Goal: Information Seeking & Learning: Learn about a topic

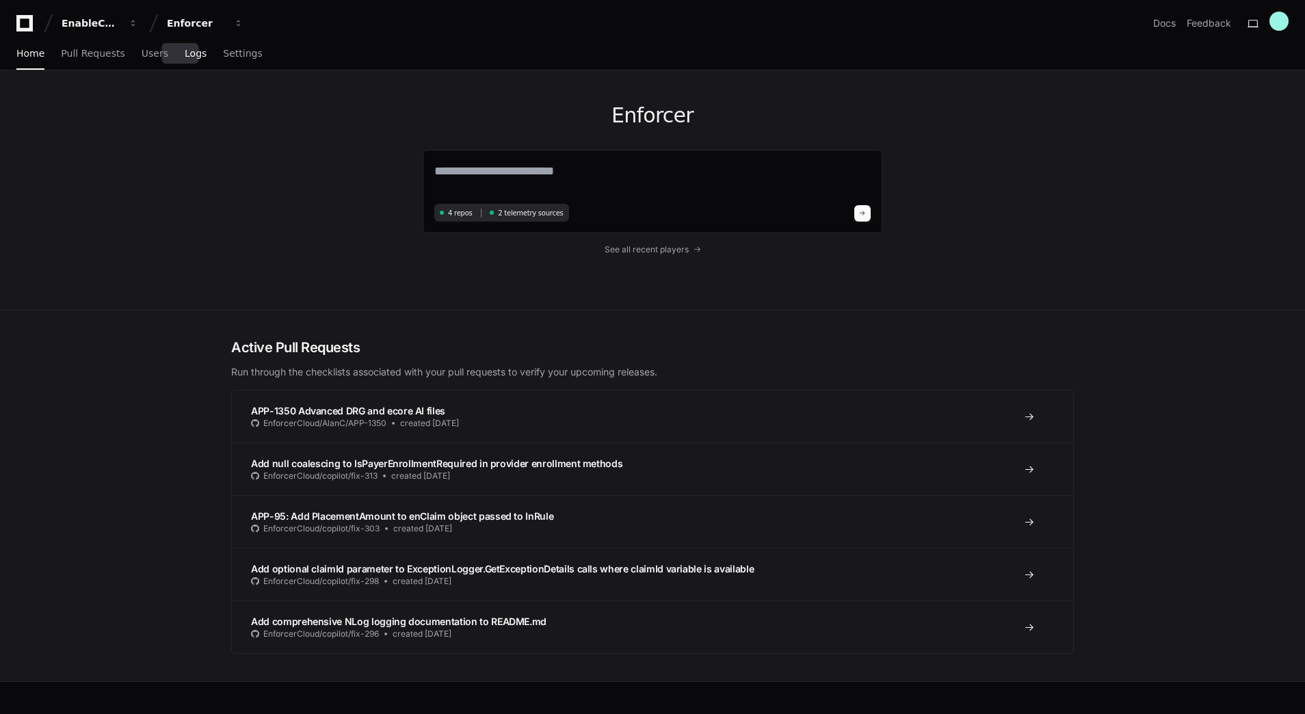
click at [185, 53] on span "Logs" at bounding box center [196, 53] width 22 height 8
click at [185, 55] on span "Logs" at bounding box center [196, 53] width 22 height 8
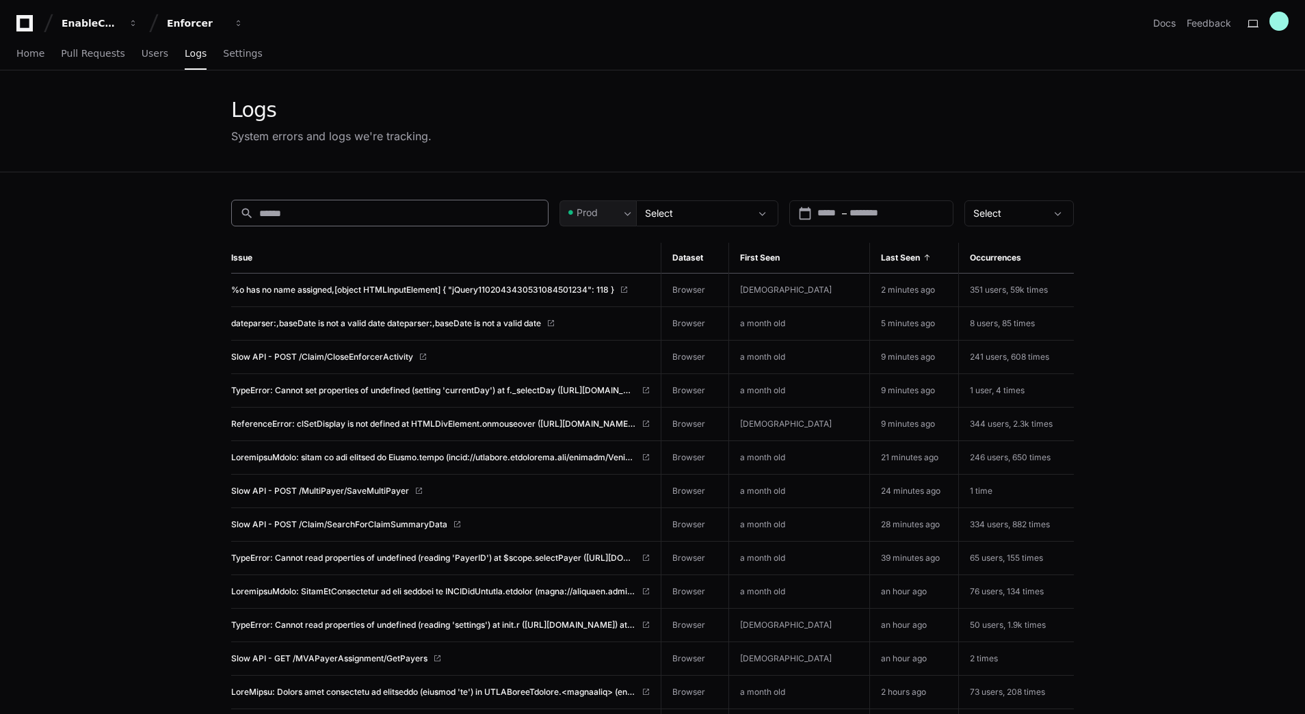
click at [464, 211] on input at bounding box center [399, 214] width 280 height 14
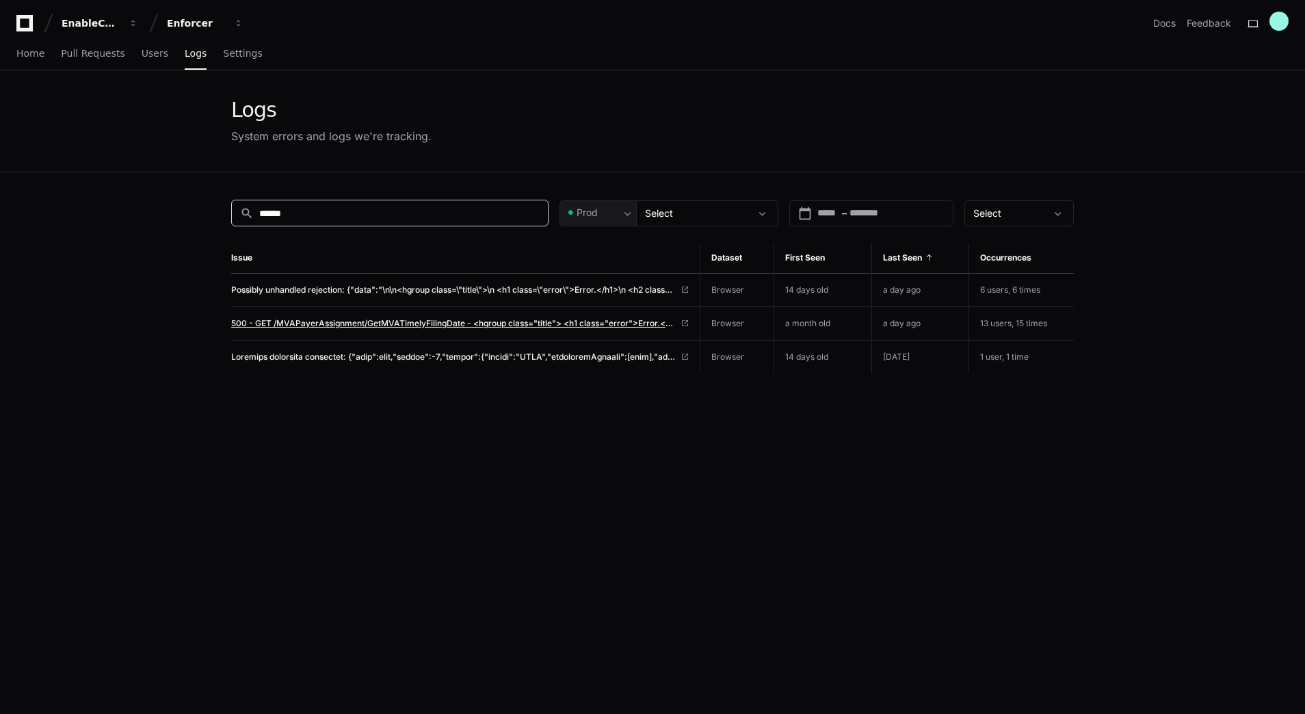
type input "******"
click at [431, 324] on span "500 - GET /MVAPayerAssignment/GetMVATimelyFilingDate - <hgroup class="title"> <…" at bounding box center [453, 323] width 444 height 11
drag, startPoint x: 299, startPoint y: 211, endPoint x: 222, endPoint y: 198, distance: 78.5
click at [222, 198] on div "search ****** Prod Select calendar_today Start – End date Select Issue Dataset …" at bounding box center [653, 529] width 876 height 714
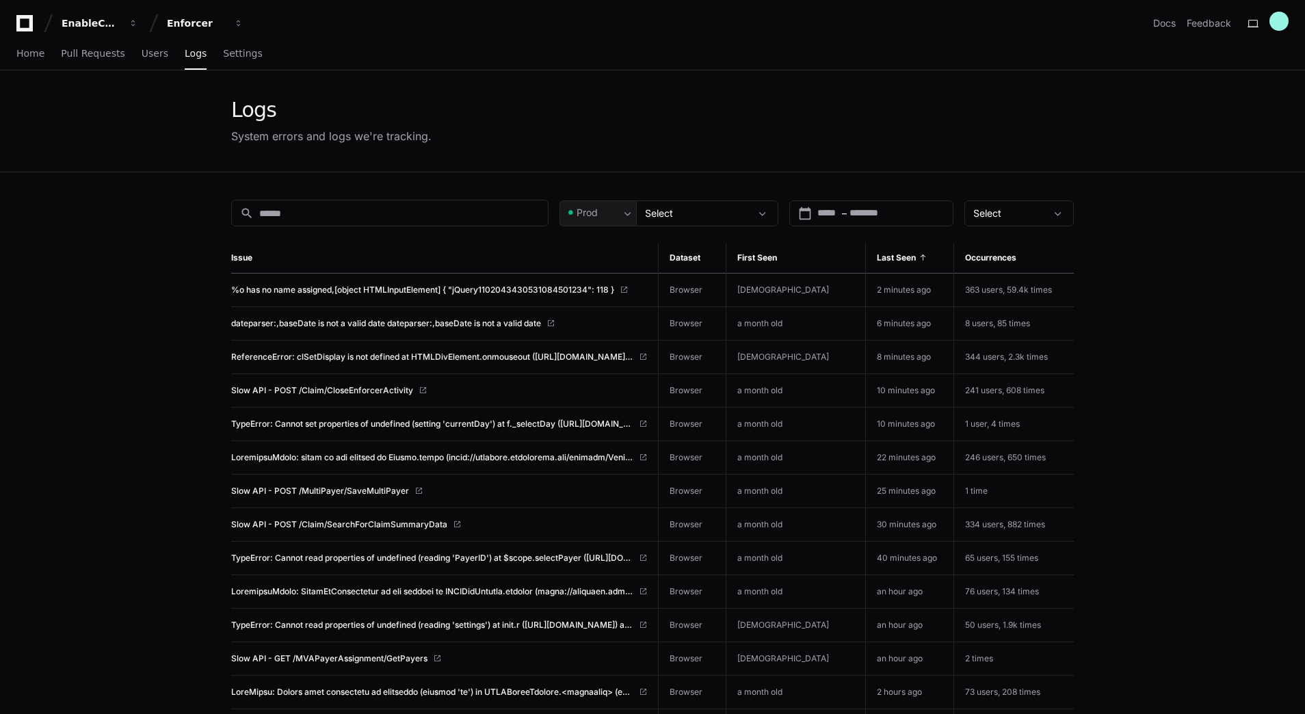
click at [902, 255] on div "Last Seen" at bounding box center [910, 257] width 66 height 11
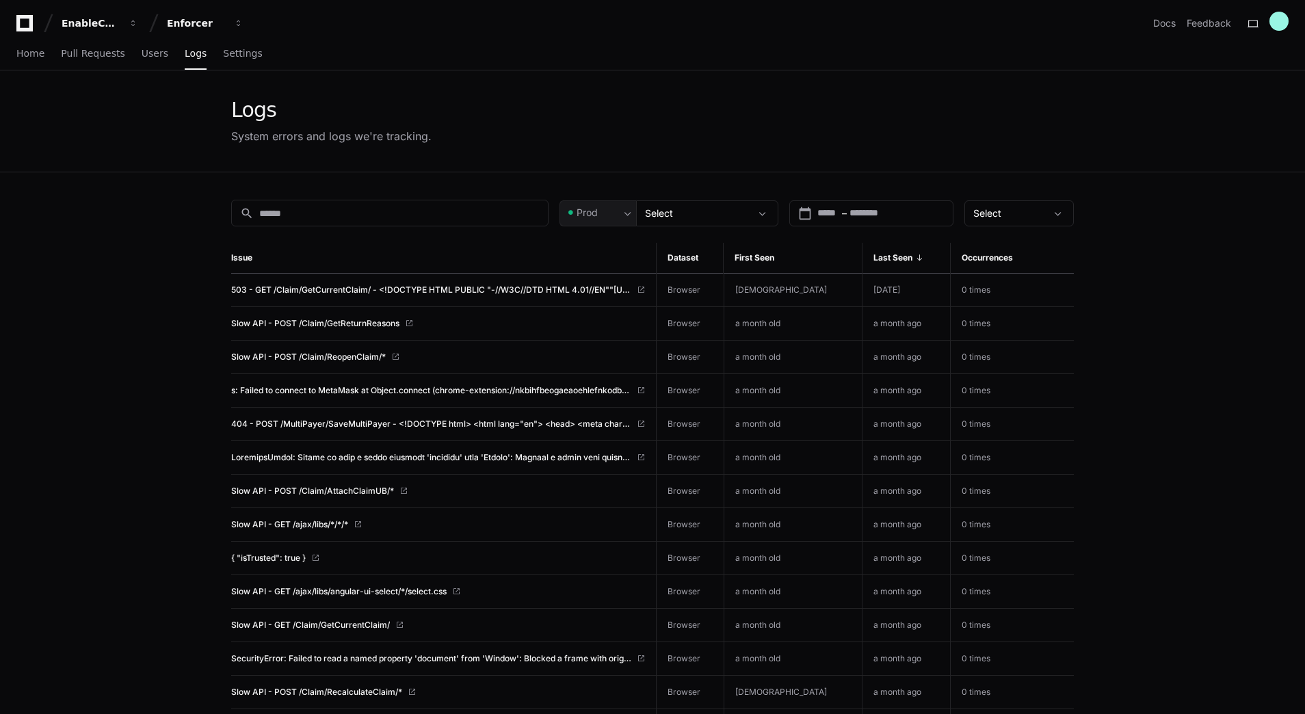
click at [915, 255] on span at bounding box center [919, 258] width 8 height 8
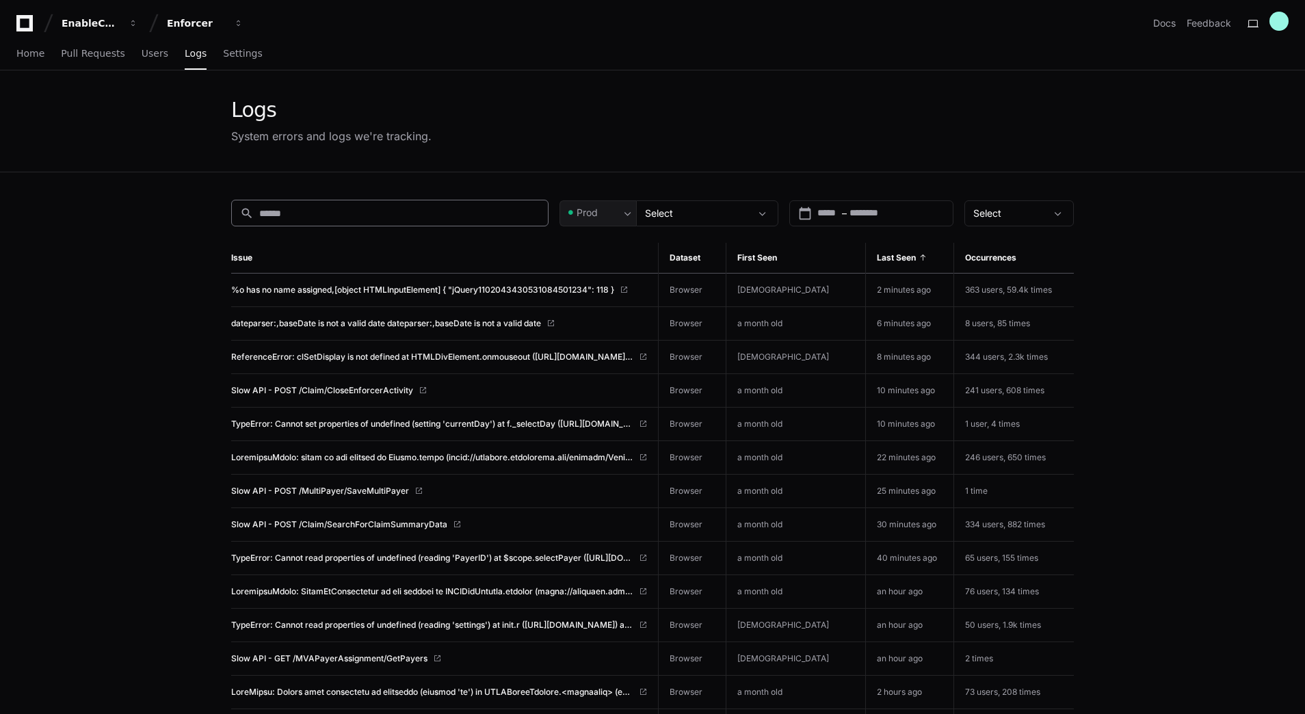
click at [342, 209] on input at bounding box center [399, 214] width 280 height 14
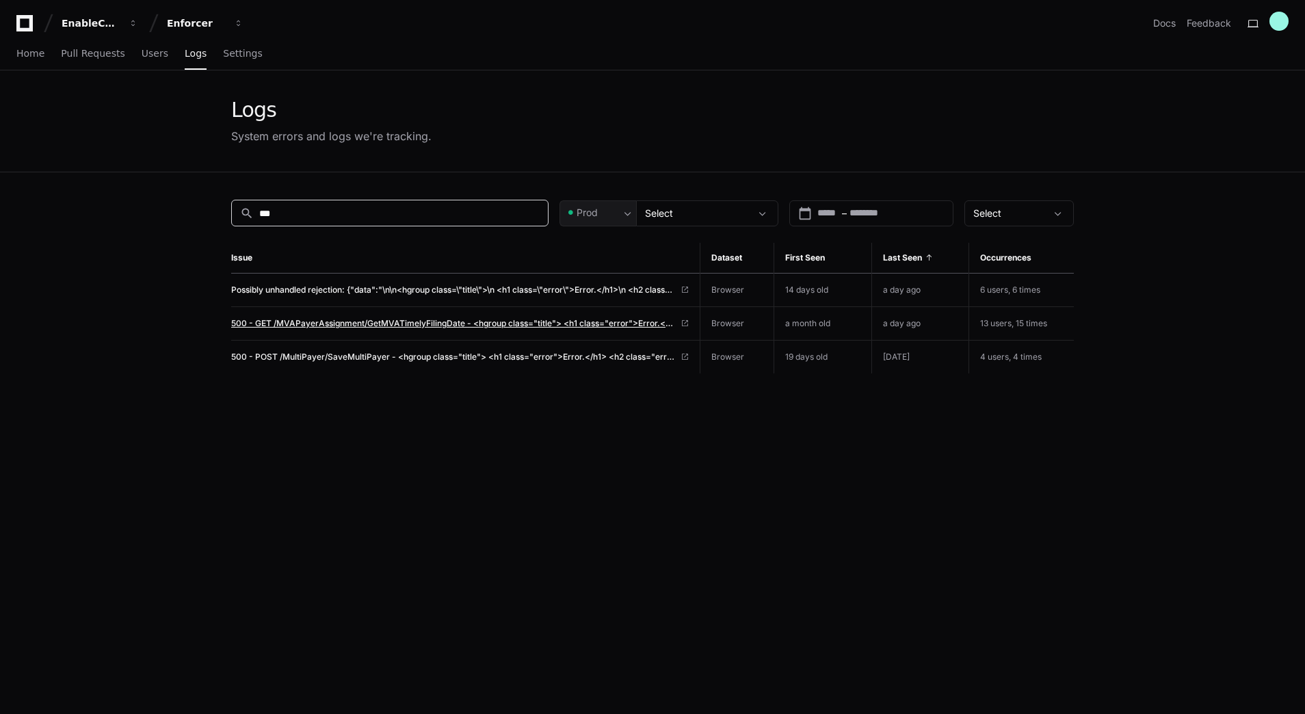
type input "***"
click at [314, 320] on span "500 - GET /MVAPayerAssignment/GetMVATimelyFilingDate - <hgroup class="title"> <…" at bounding box center [453, 323] width 444 height 11
click at [63, 52] on span "Pull Requests" at bounding box center [93, 53] width 64 height 8
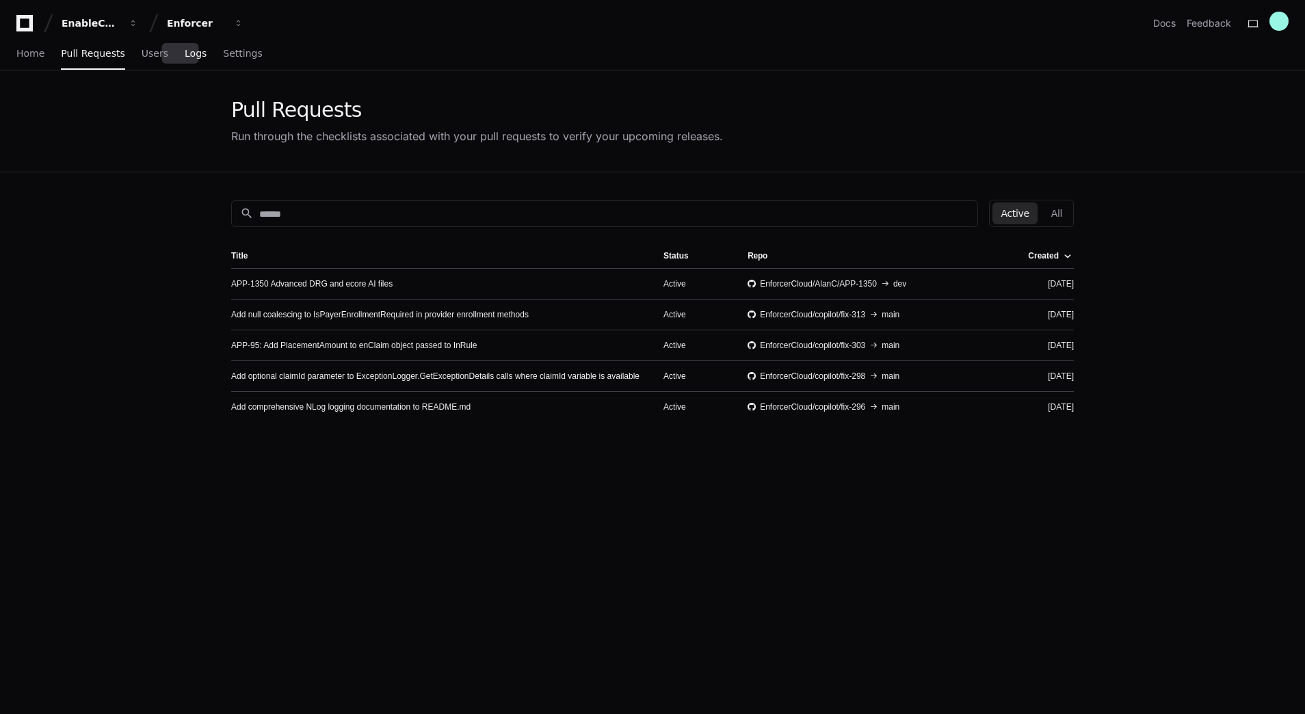
click at [185, 51] on span "Logs" at bounding box center [196, 53] width 22 height 8
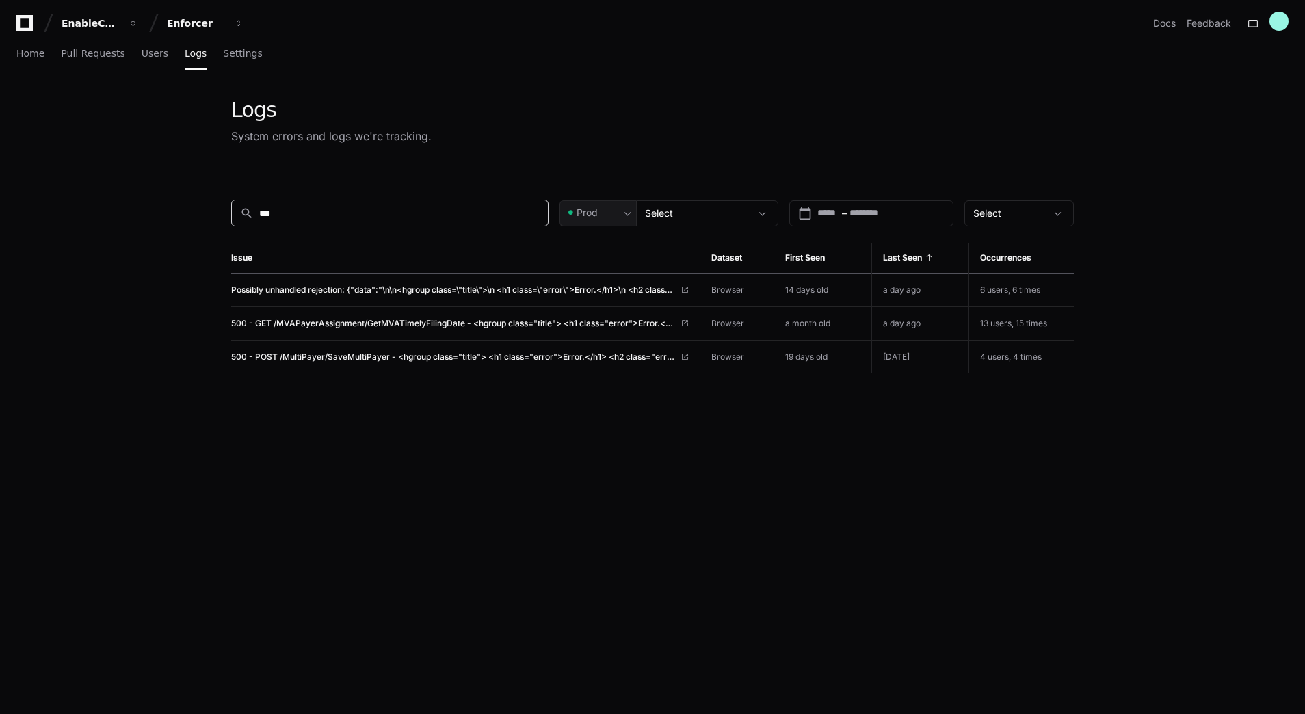
drag, startPoint x: 481, startPoint y: 215, endPoint x: 203, endPoint y: 214, distance: 277.7
click at [203, 214] on app-issue-list-page "Logs System errors and logs we're tracking. search *** Prod Select calendar_tod…" at bounding box center [652, 478] width 1305 height 816
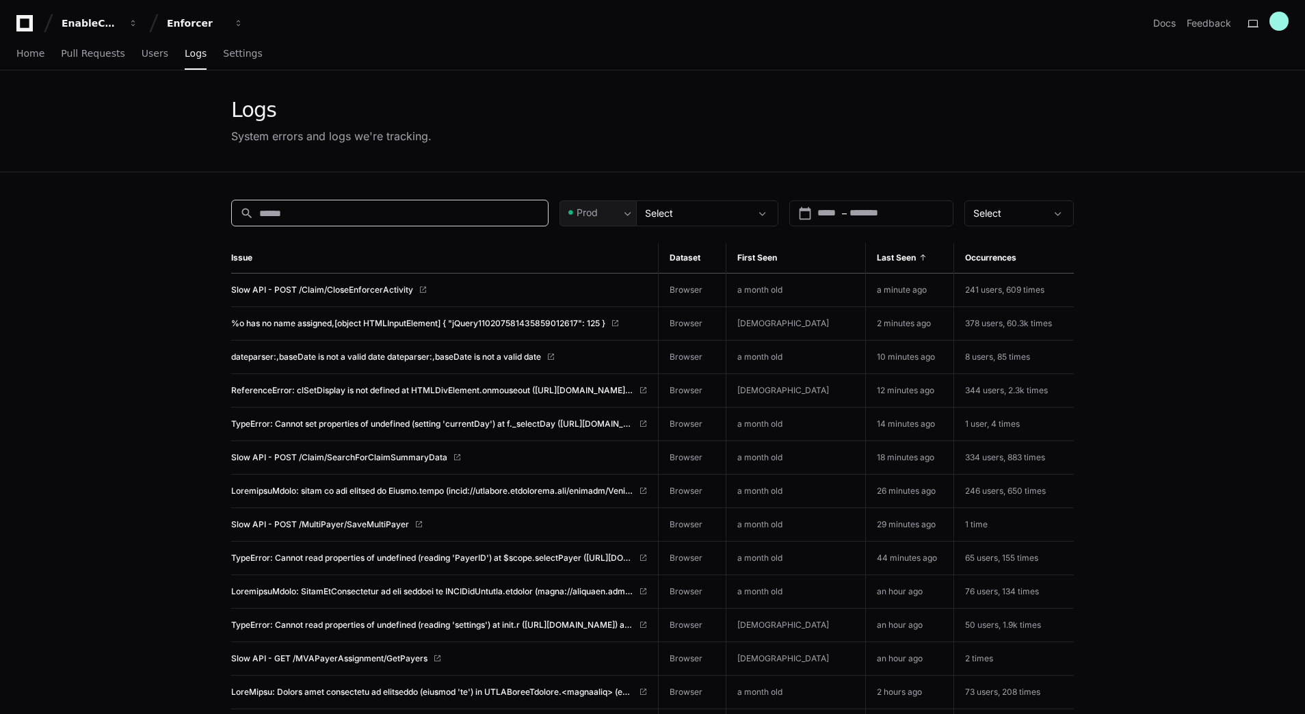
click at [177, 277] on app-issue-list-page "Logs System errors and logs we're tracking. search Prod Select calendar_today S…" at bounding box center [652, 617] width 1305 height 1094
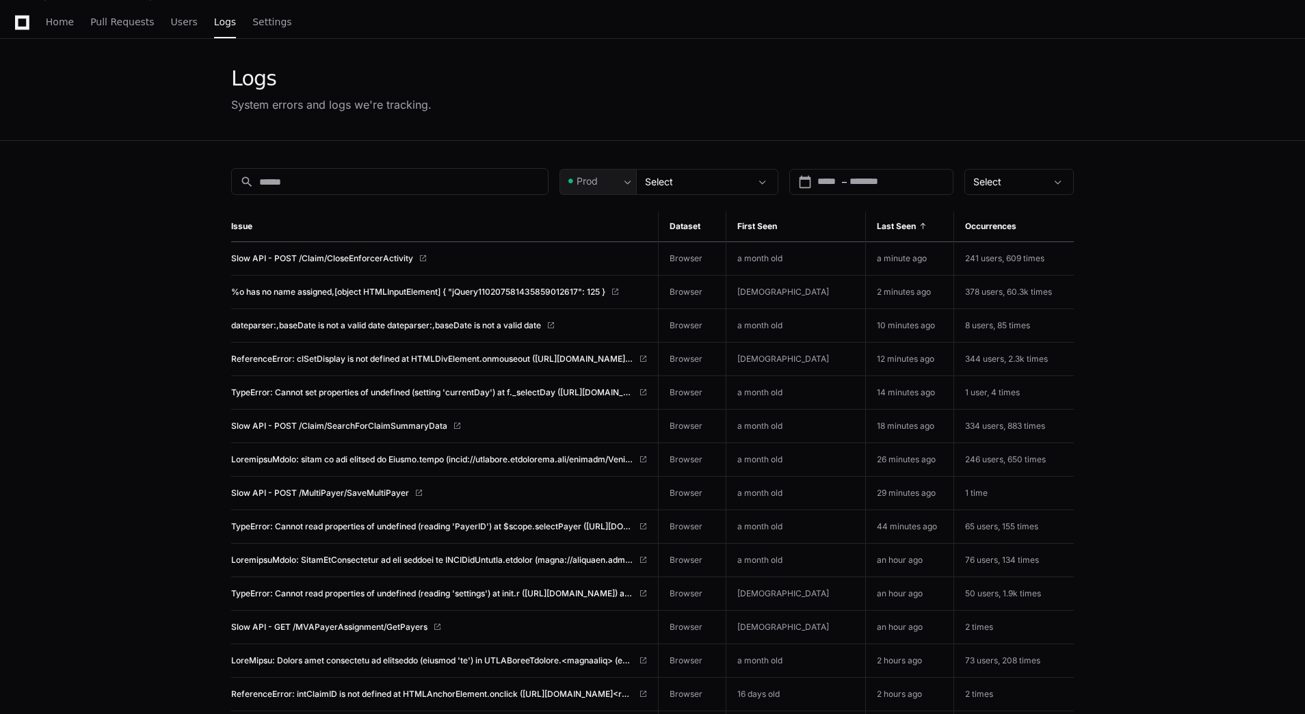
scroll to position [68, 0]
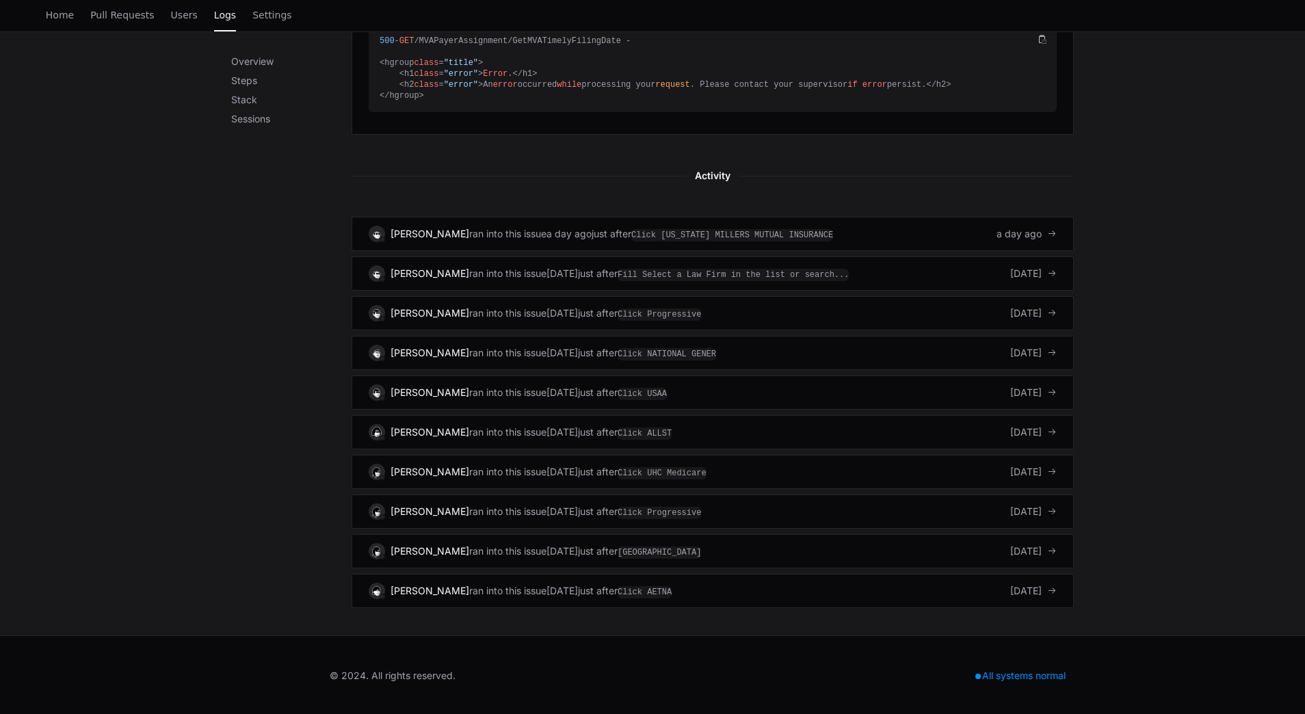
scroll to position [757, 0]
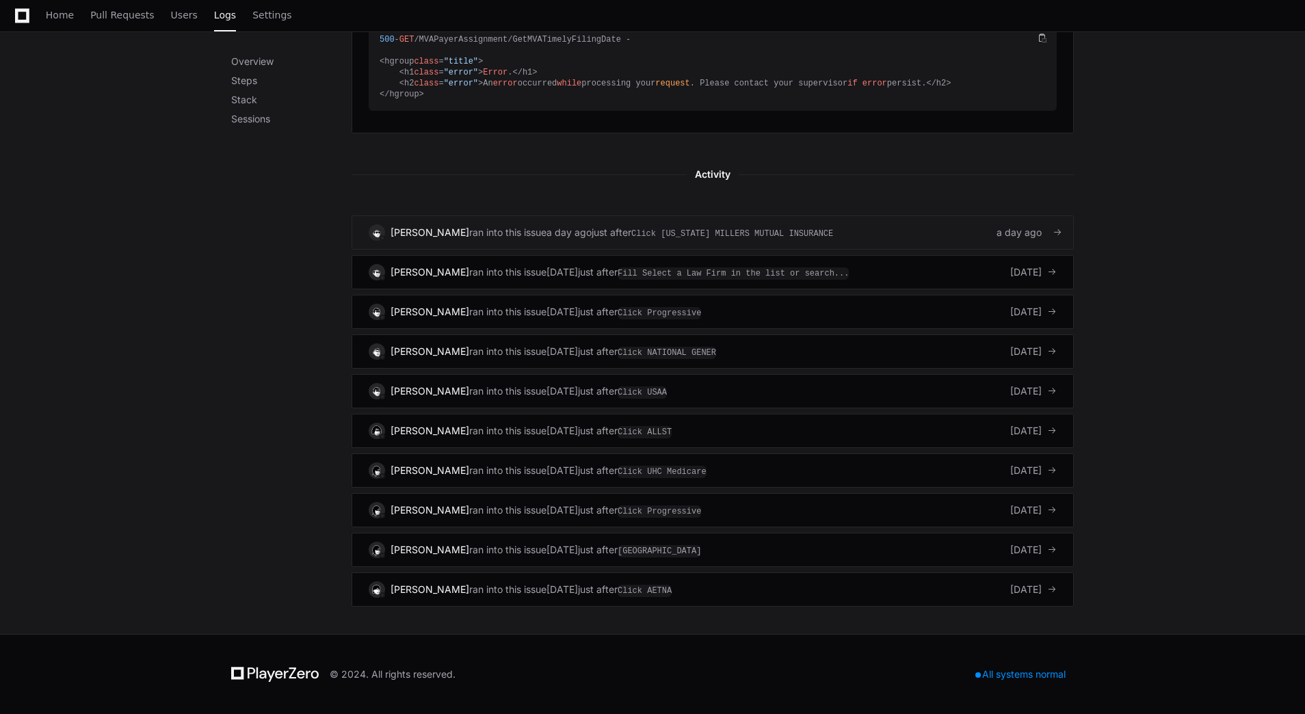
click at [1016, 236] on span "a day ago" at bounding box center [1019, 233] width 45 height 14
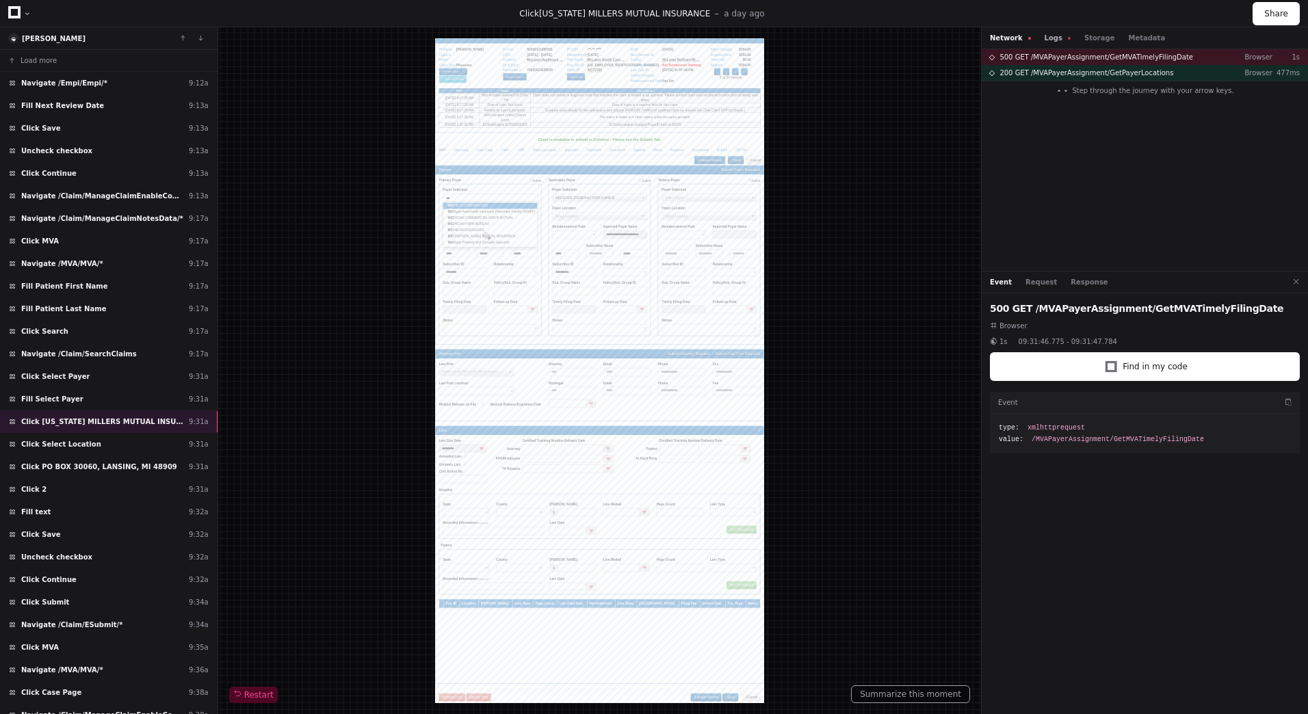
click at [1046, 40] on button "Logs" at bounding box center [1057, 38] width 26 height 10
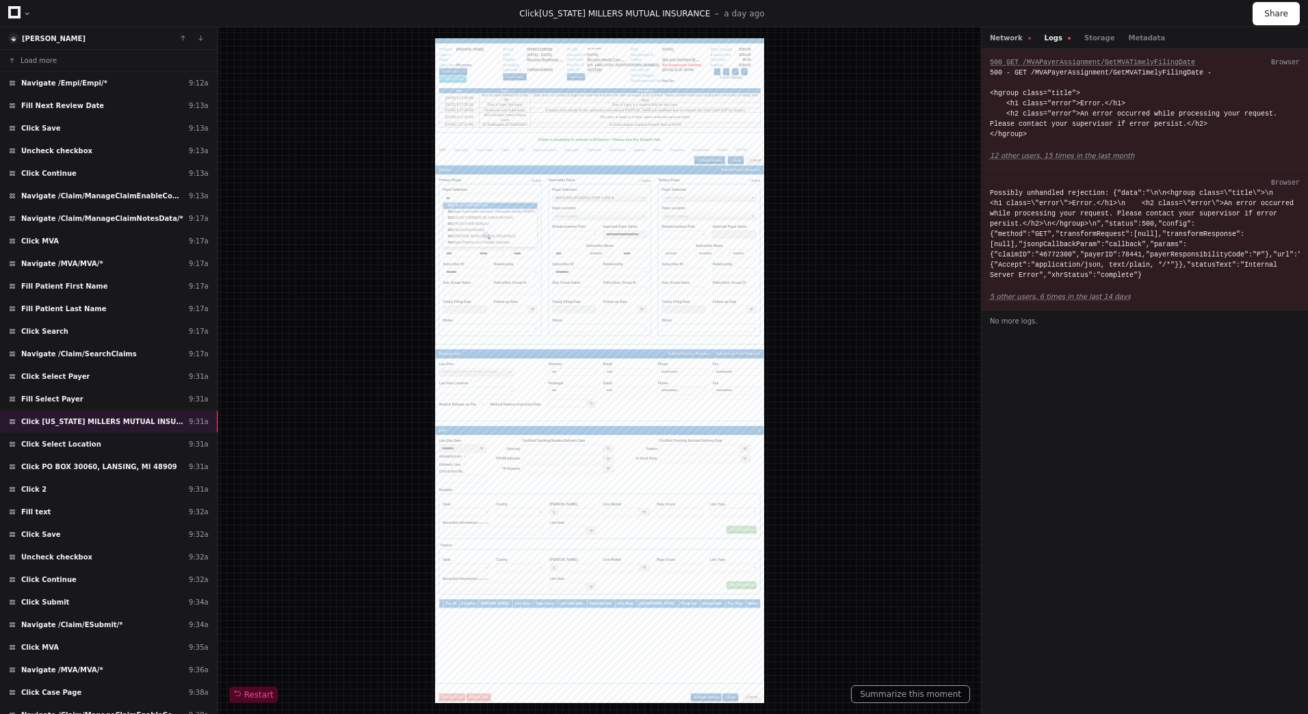
click at [1011, 42] on button "Network" at bounding box center [1010, 38] width 41 height 10
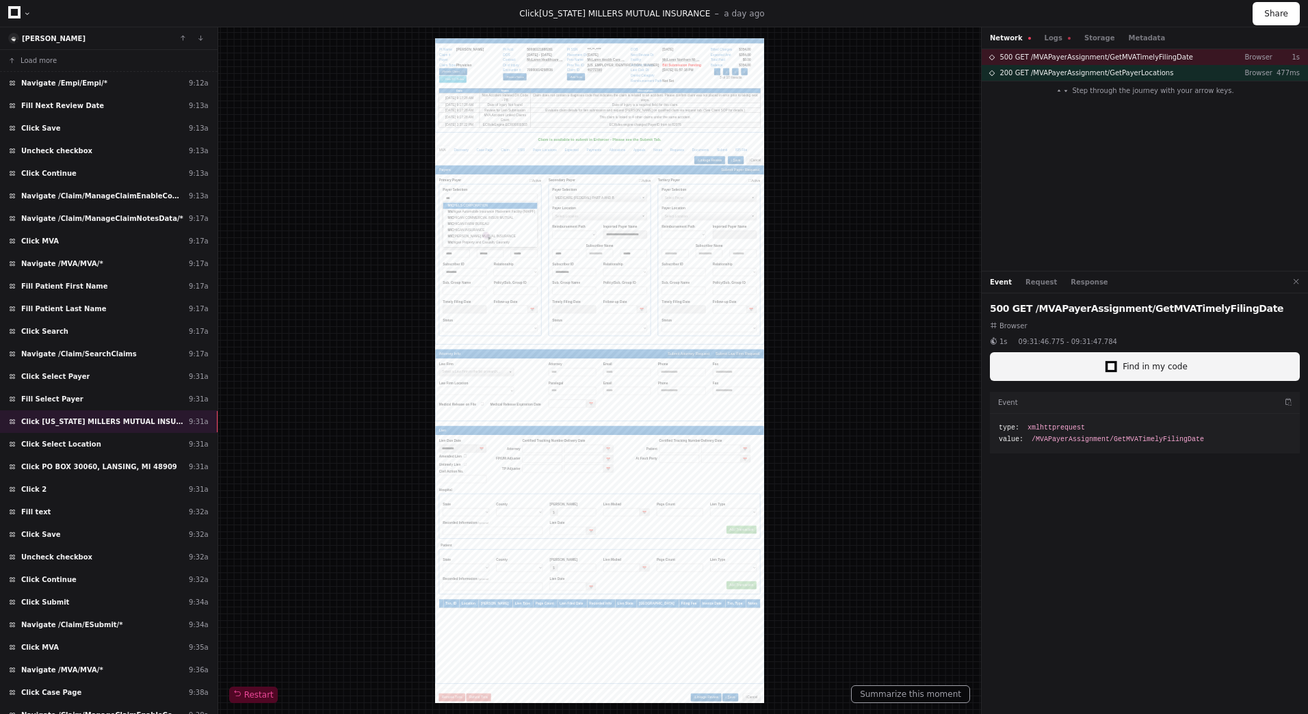
click at [1131, 373] on button "Find in my code" at bounding box center [1145, 366] width 310 height 29
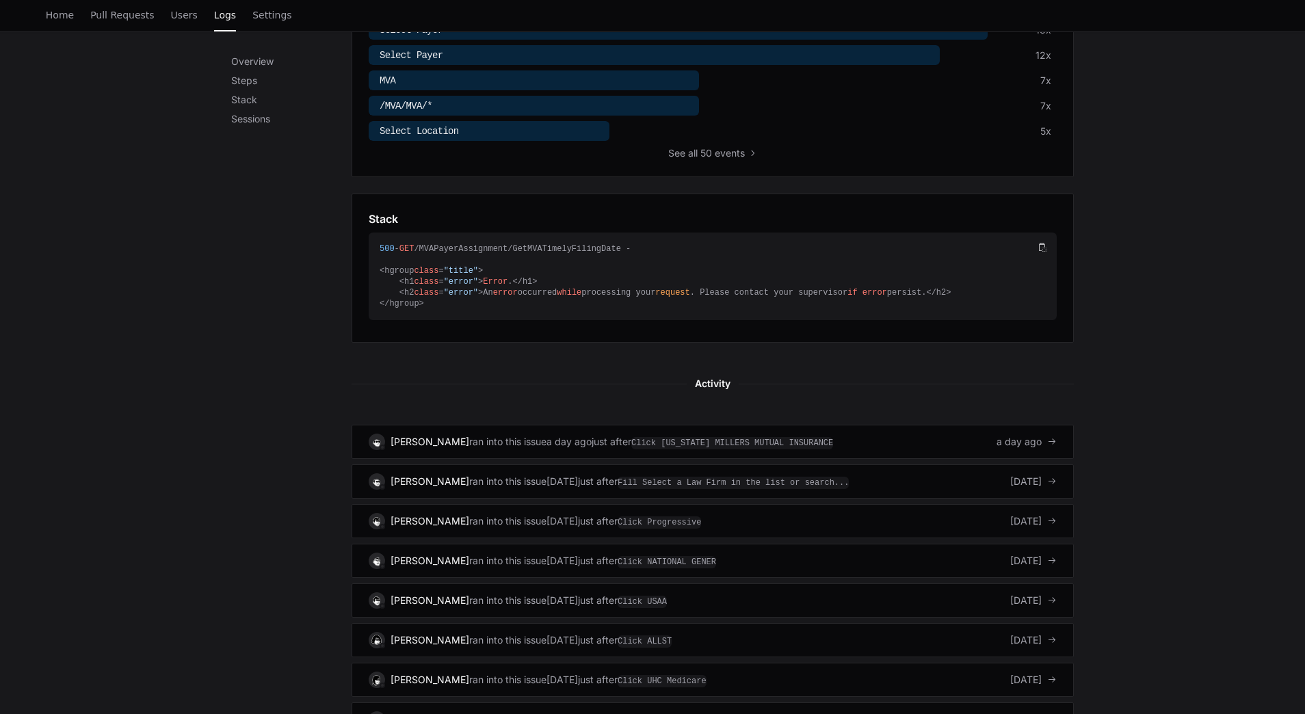
scroll to position [479, 0]
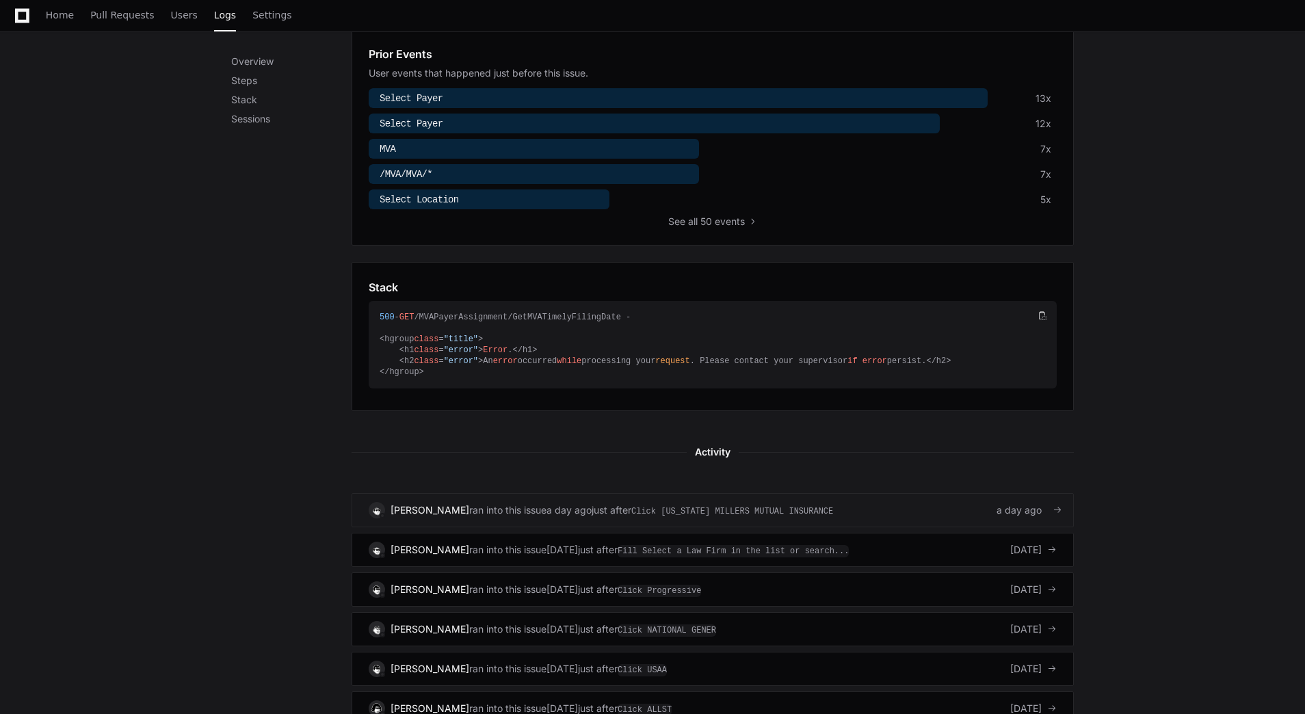
click at [957, 520] on link "Samantha Lopez ran into this issue a day ago just after Click MICHIGAN MILLERS …" at bounding box center [713, 510] width 722 height 34
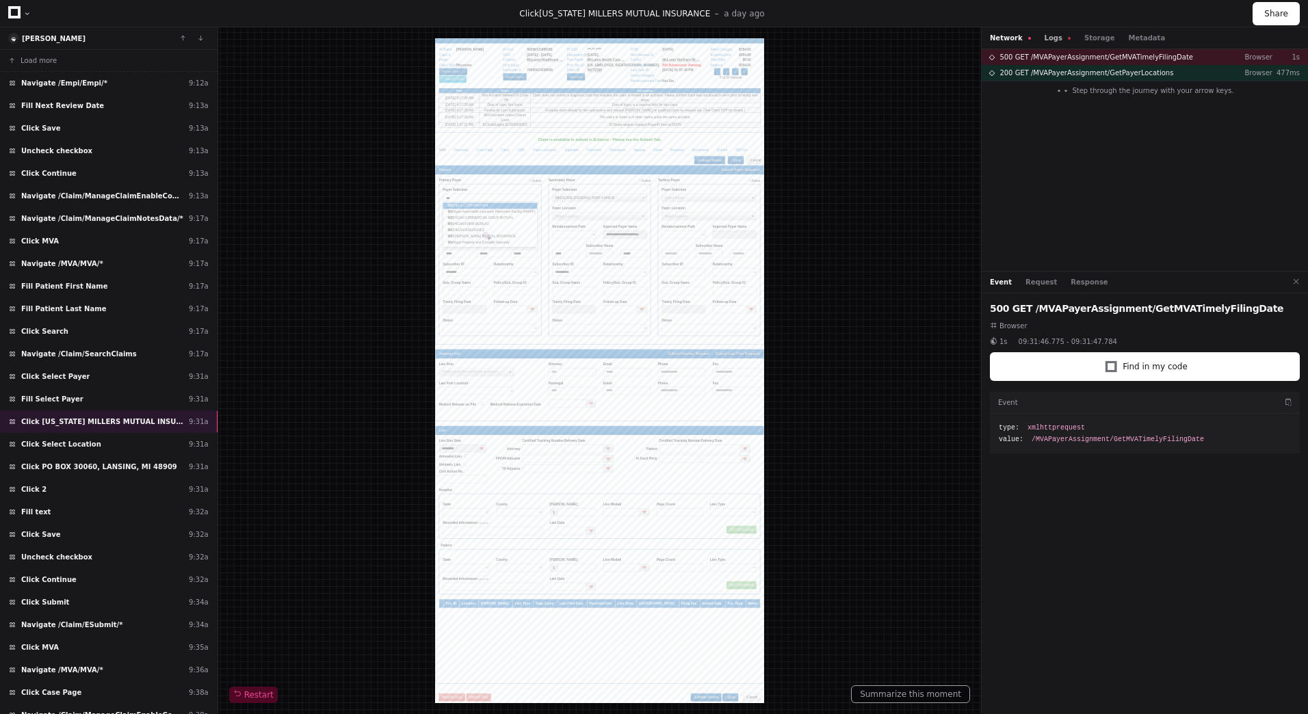
click at [1046, 38] on button "Logs" at bounding box center [1057, 38] width 26 height 10
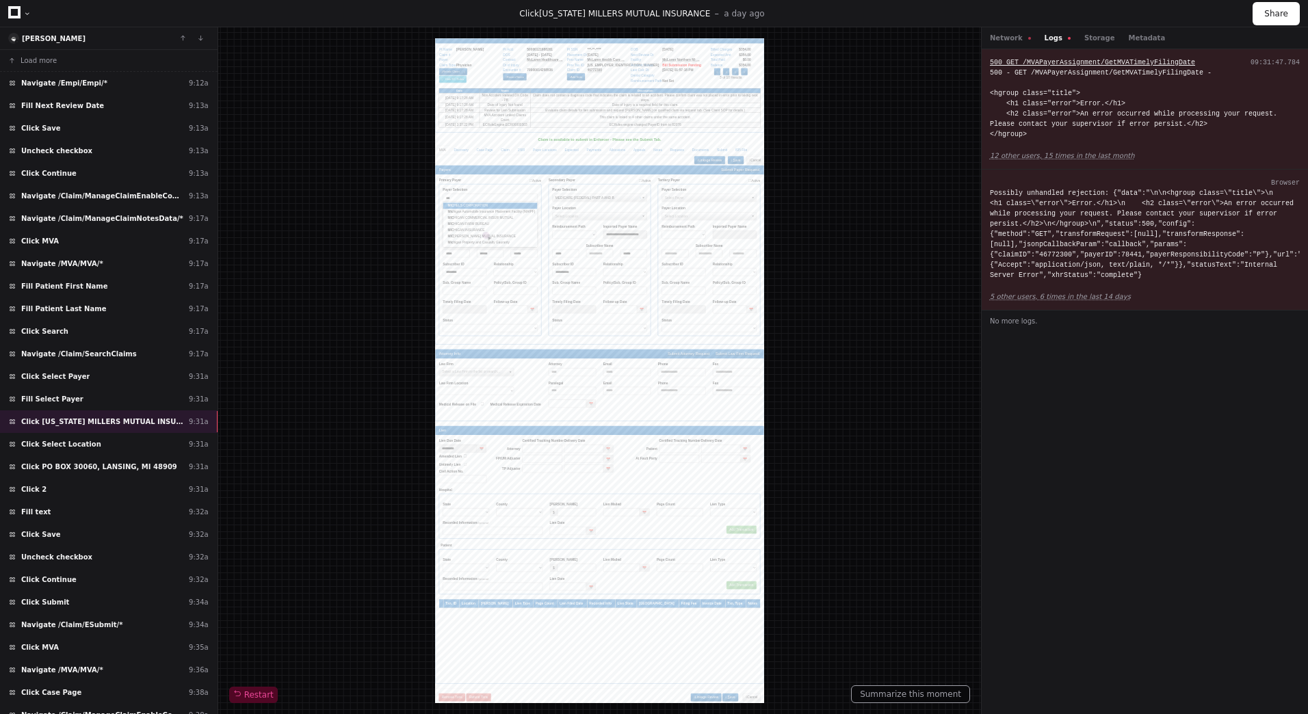
click at [1044, 61] on span "500 GET /MVAPayerAssignment/GetMVATimelyFilingDate" at bounding box center [1092, 63] width 205 height 8
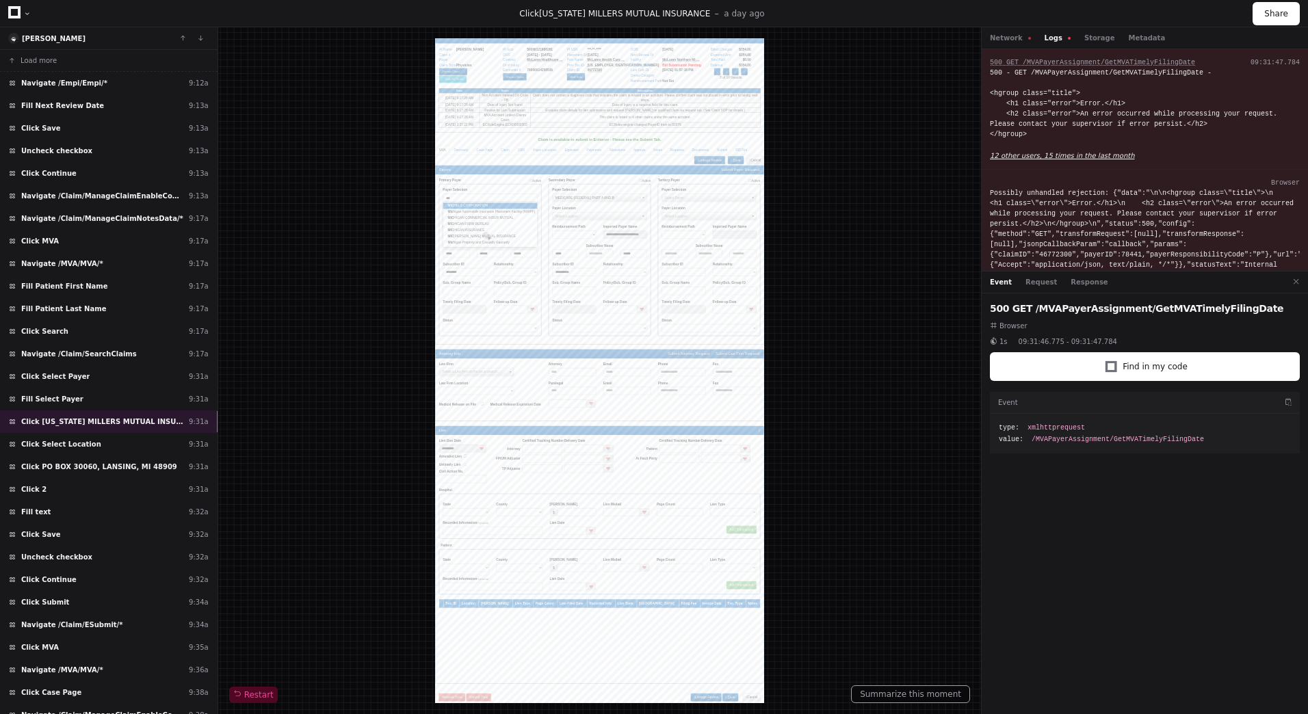
click at [1025, 157] on app-text-suspense "12 other users, 15 times in the last month" at bounding box center [1062, 156] width 145 height 8
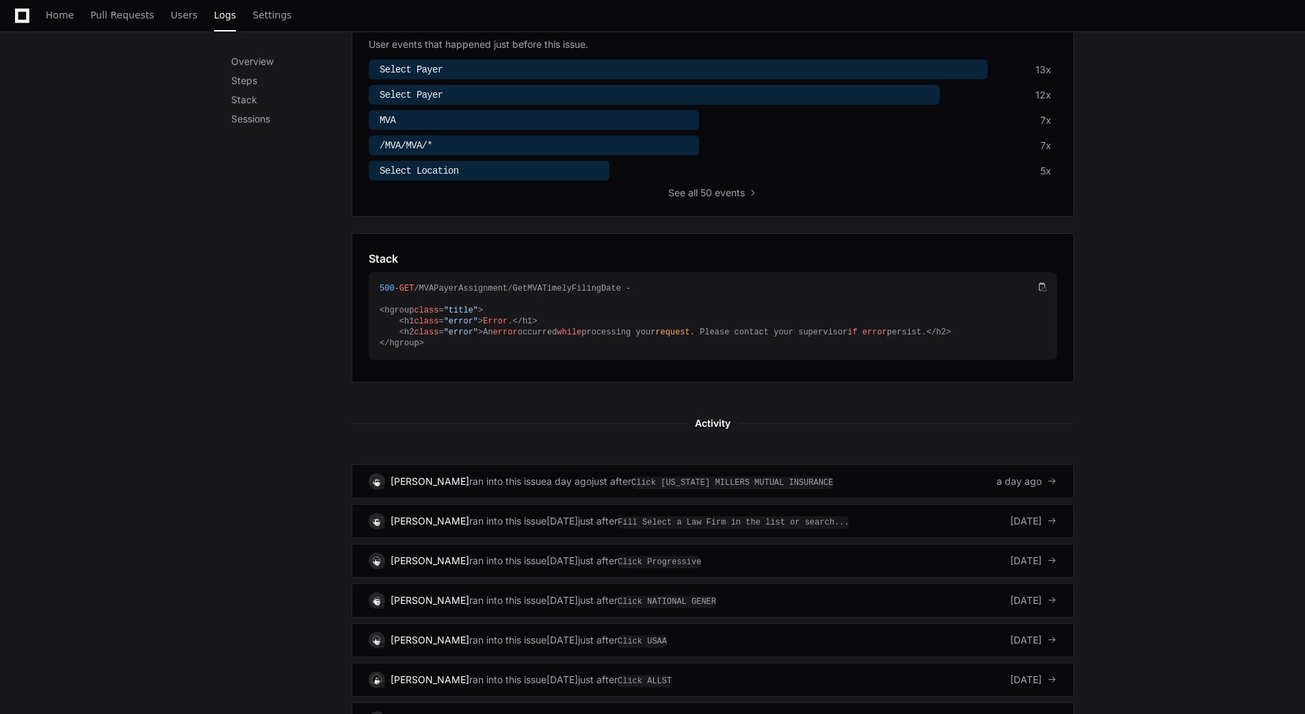
scroll to position [752, 0]
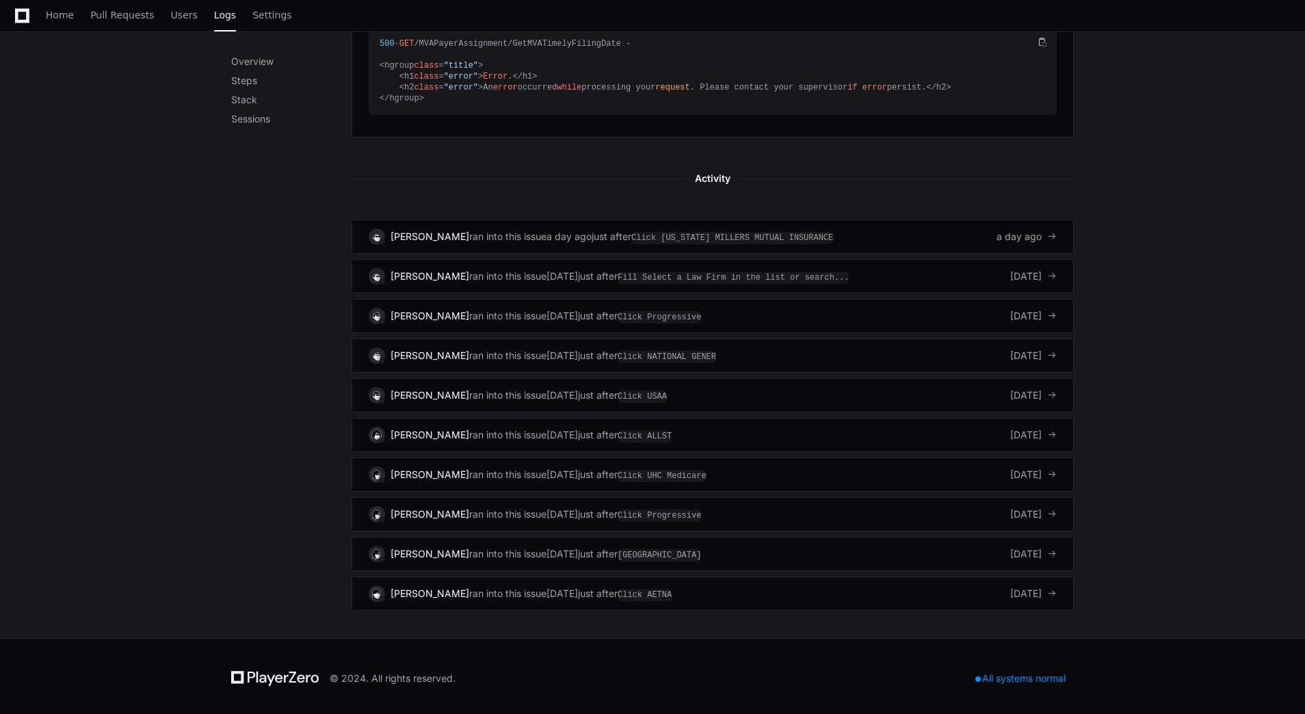
click at [1172, 427] on div "Overview Steps Stack Sessions Overview The last 30 days of this issue in produc…" at bounding box center [652, 35] width 1305 height 1206
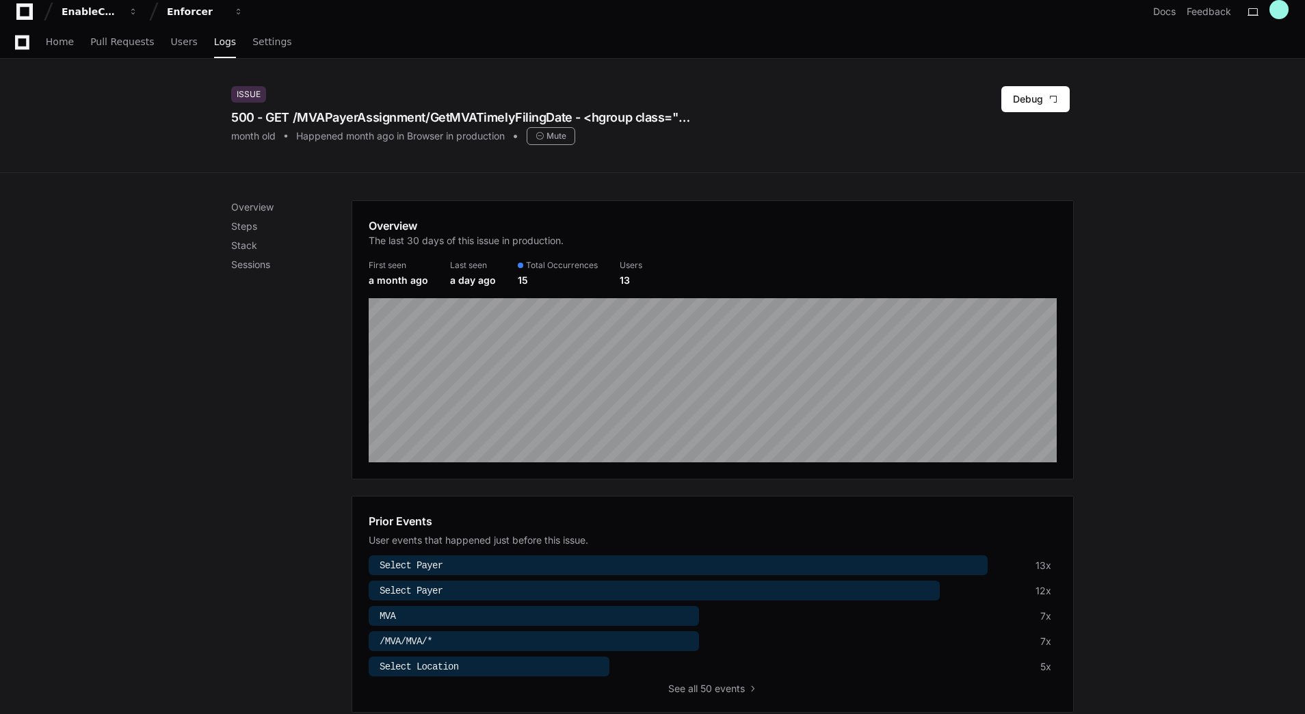
scroll to position [0, 0]
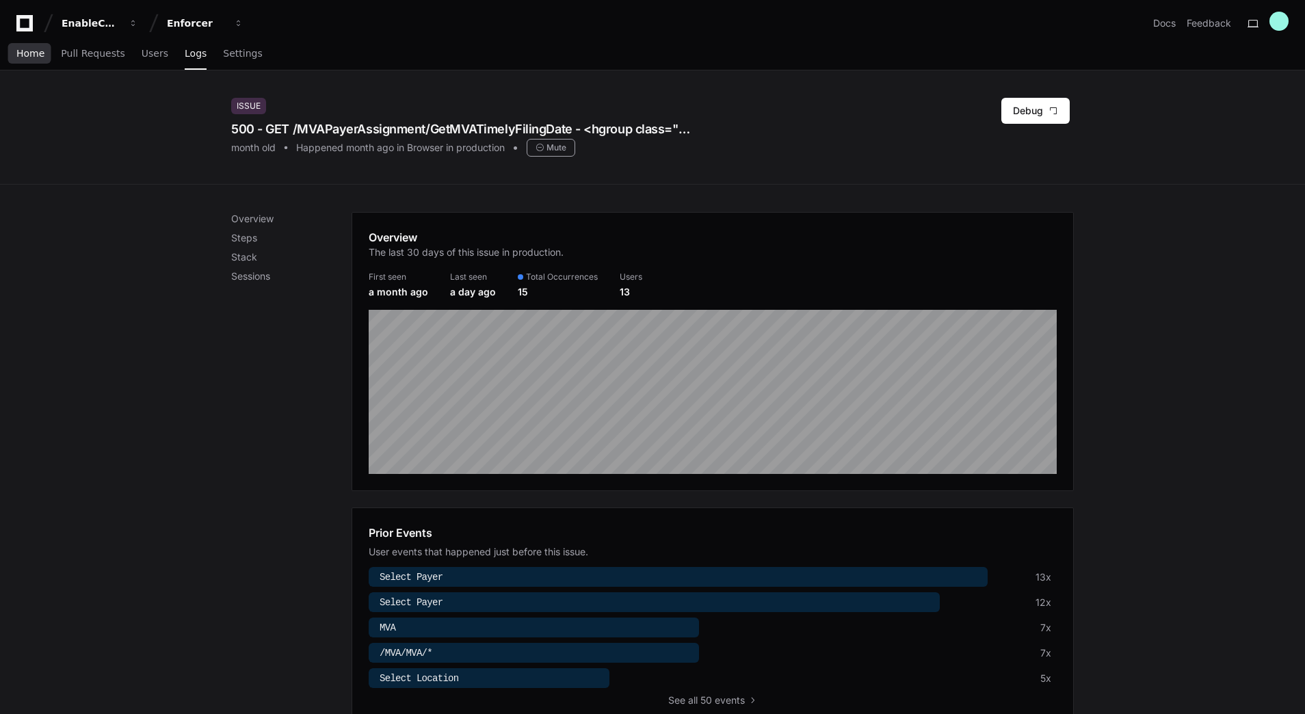
click at [27, 57] on span "Home" at bounding box center [30, 53] width 28 height 8
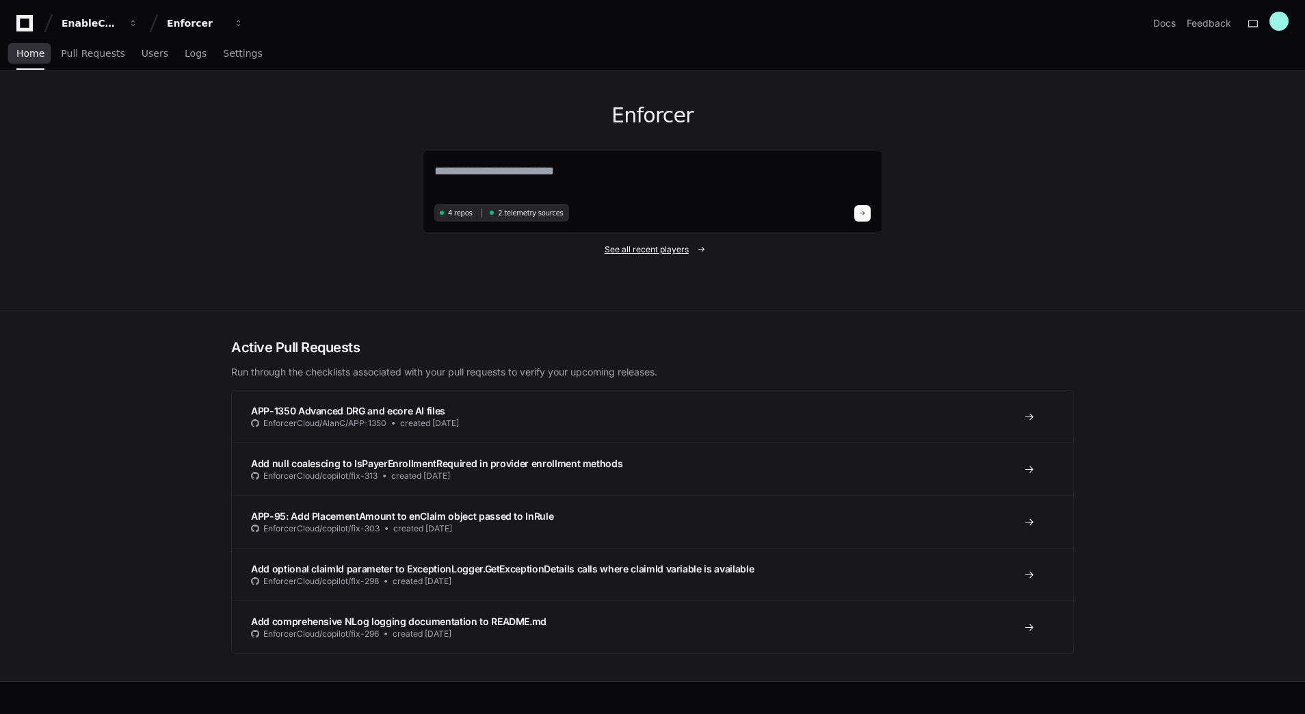
click at [640, 251] on span "See all recent players" at bounding box center [647, 249] width 84 height 11
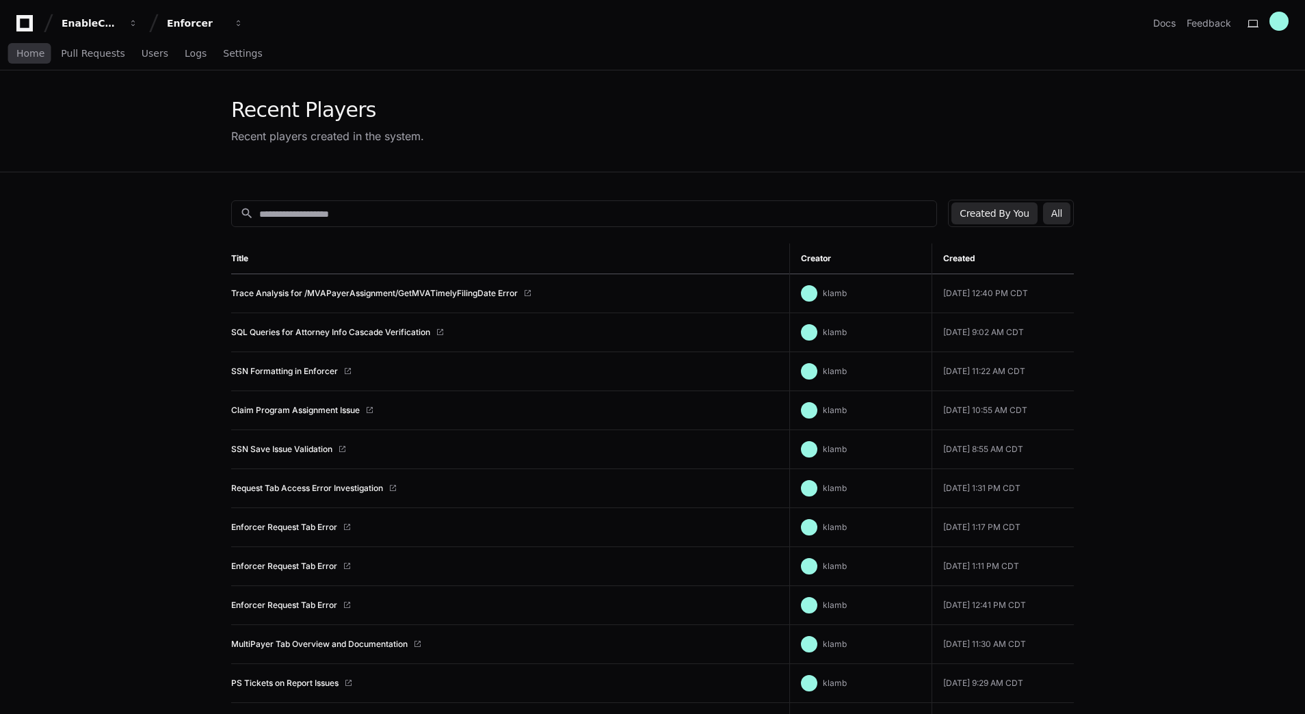
click at [1064, 213] on button "All" at bounding box center [1056, 213] width 27 height 22
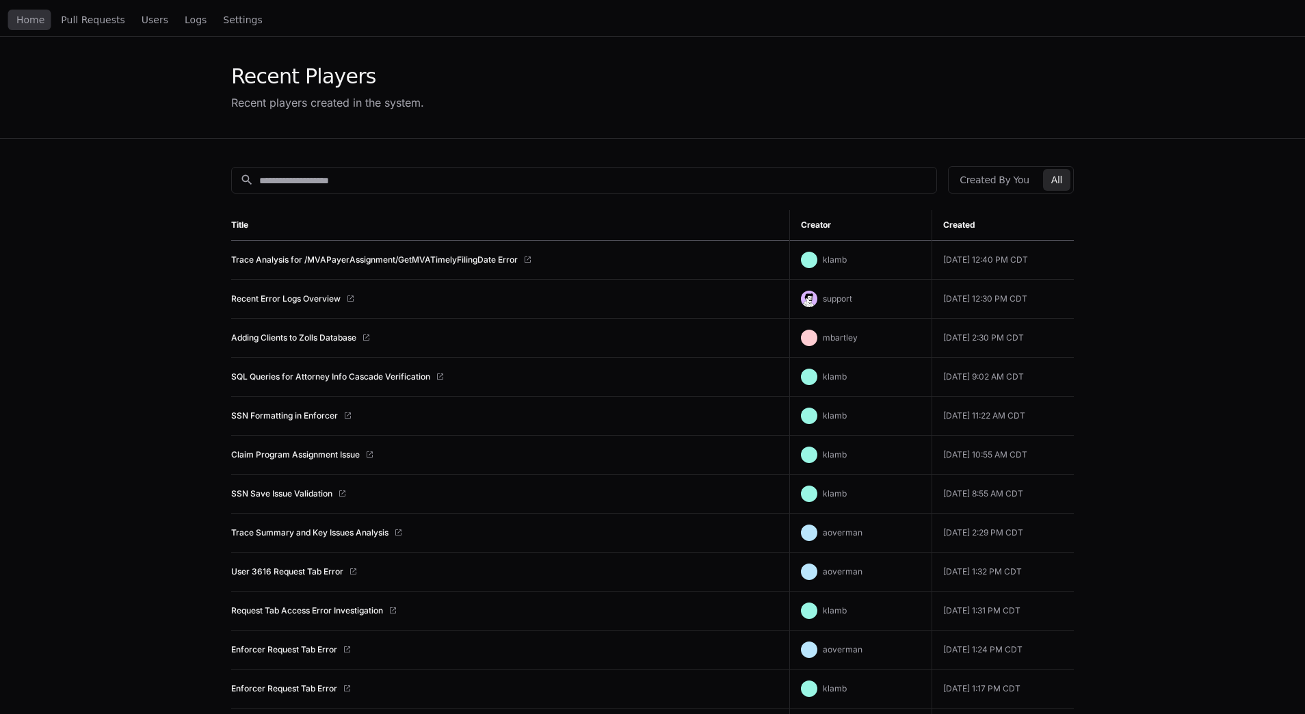
scroll to position [68, 0]
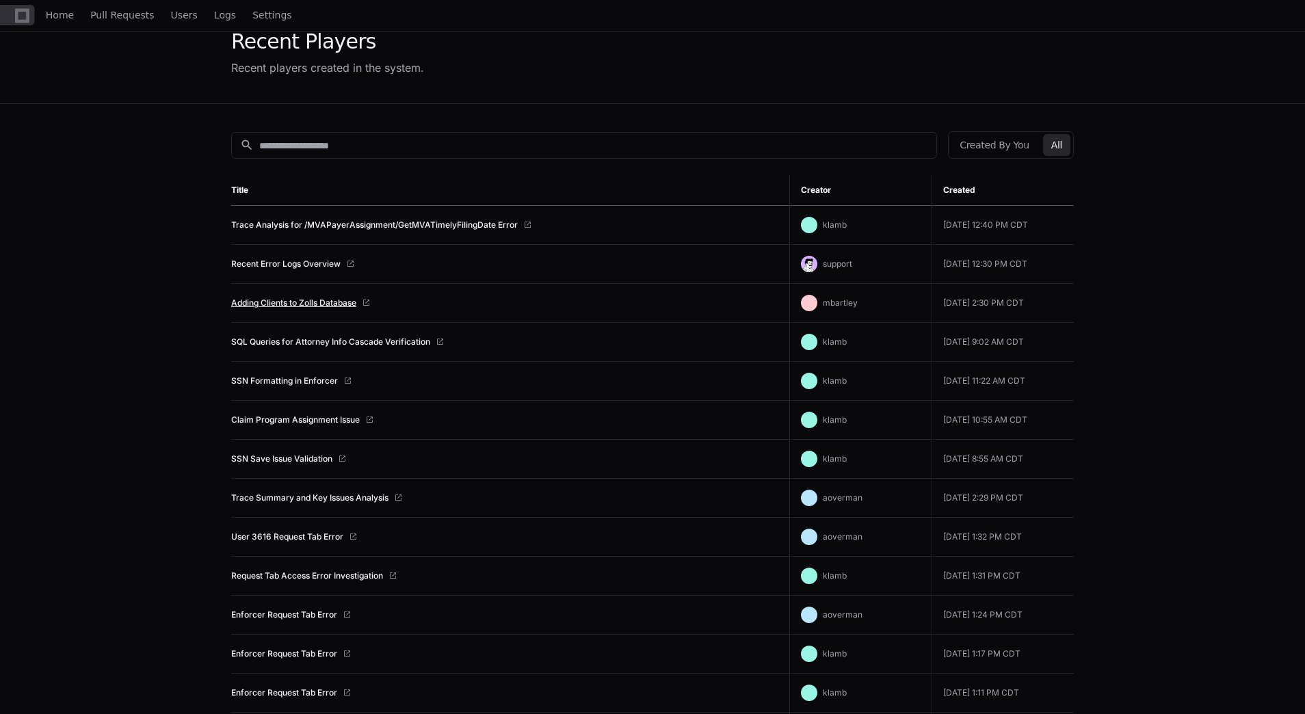
click at [304, 303] on link "Adding Clients to Zolls Database" at bounding box center [293, 303] width 125 height 11
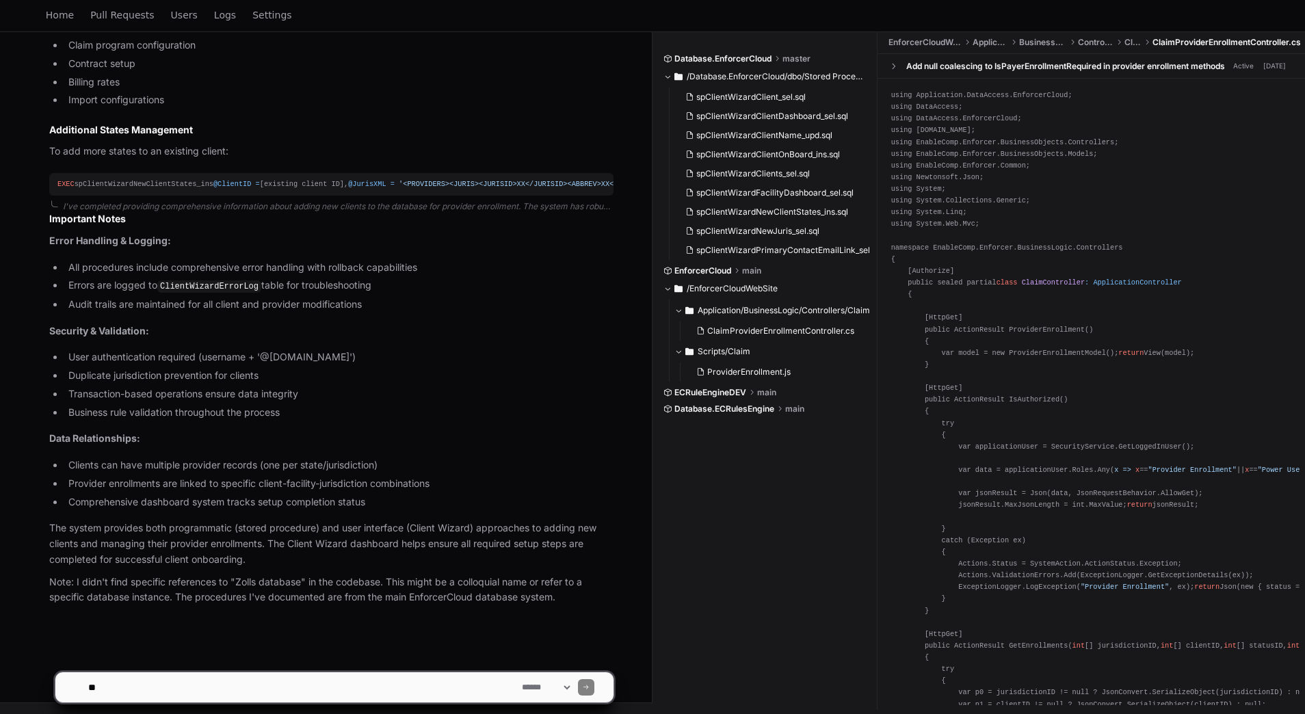
scroll to position [2747, 0]
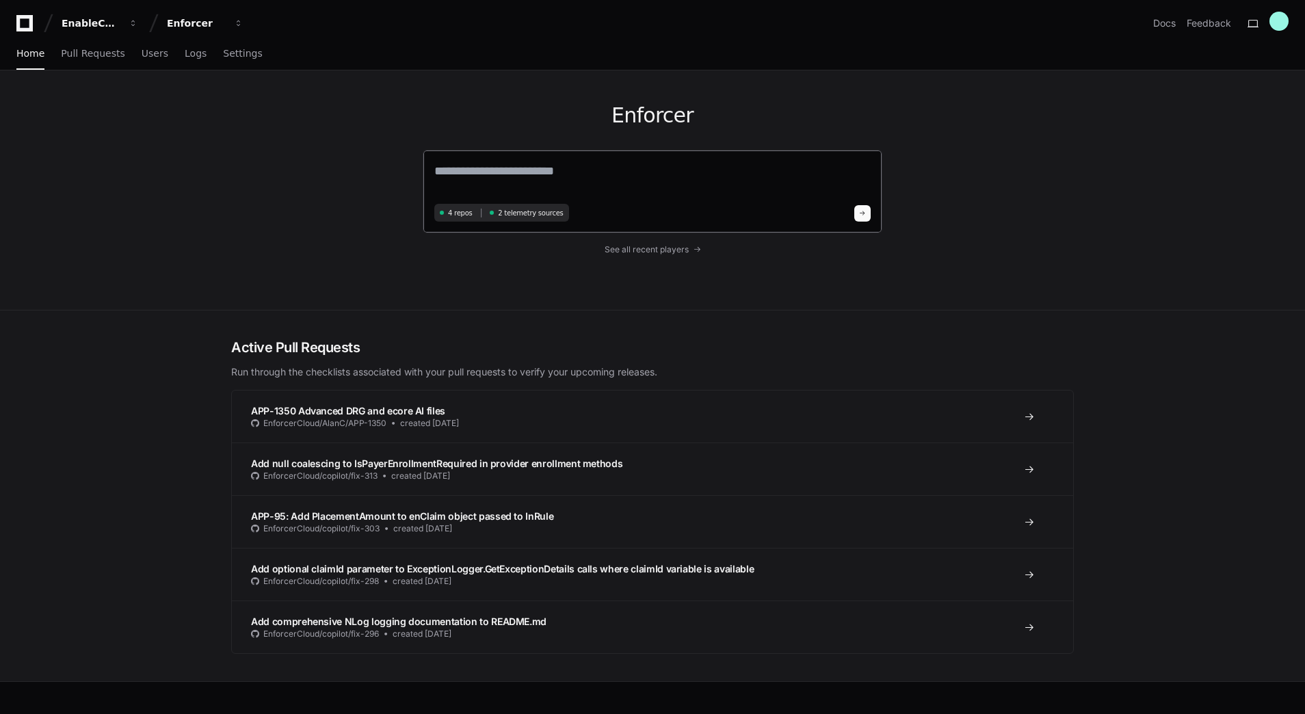
click at [555, 172] on textarea at bounding box center [652, 180] width 436 height 38
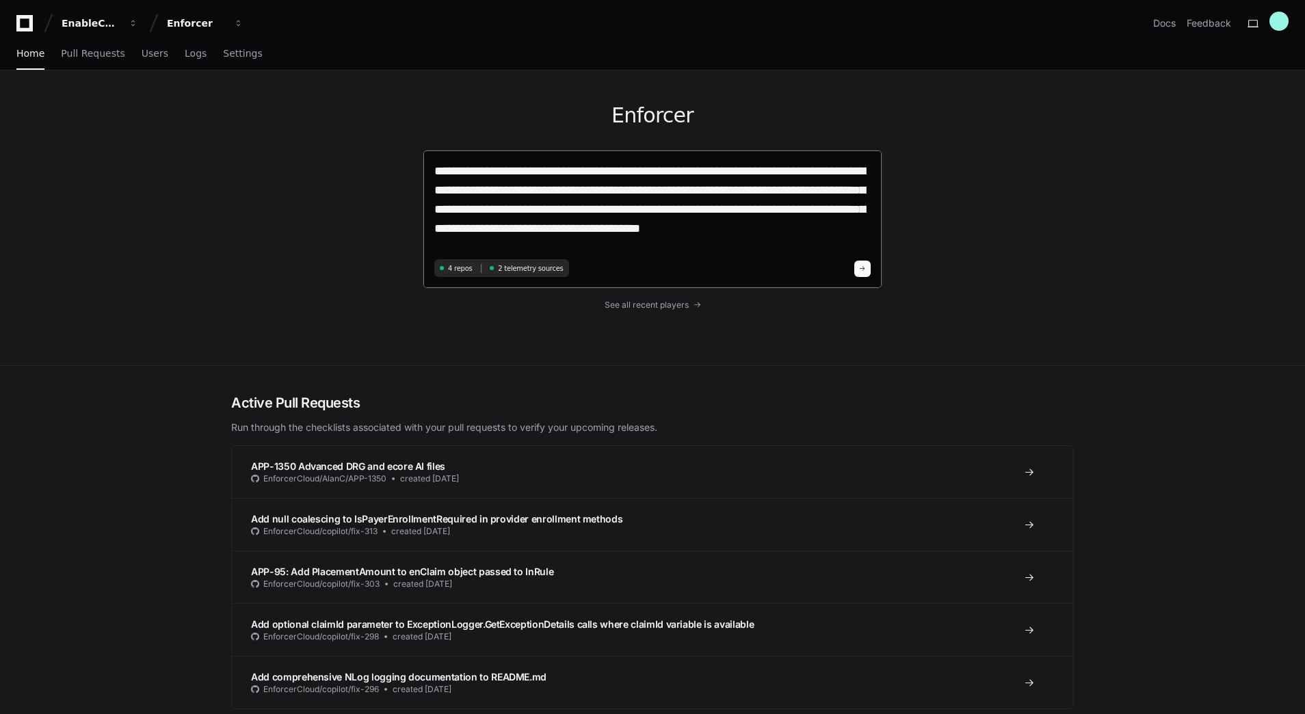
type textarea "**********"
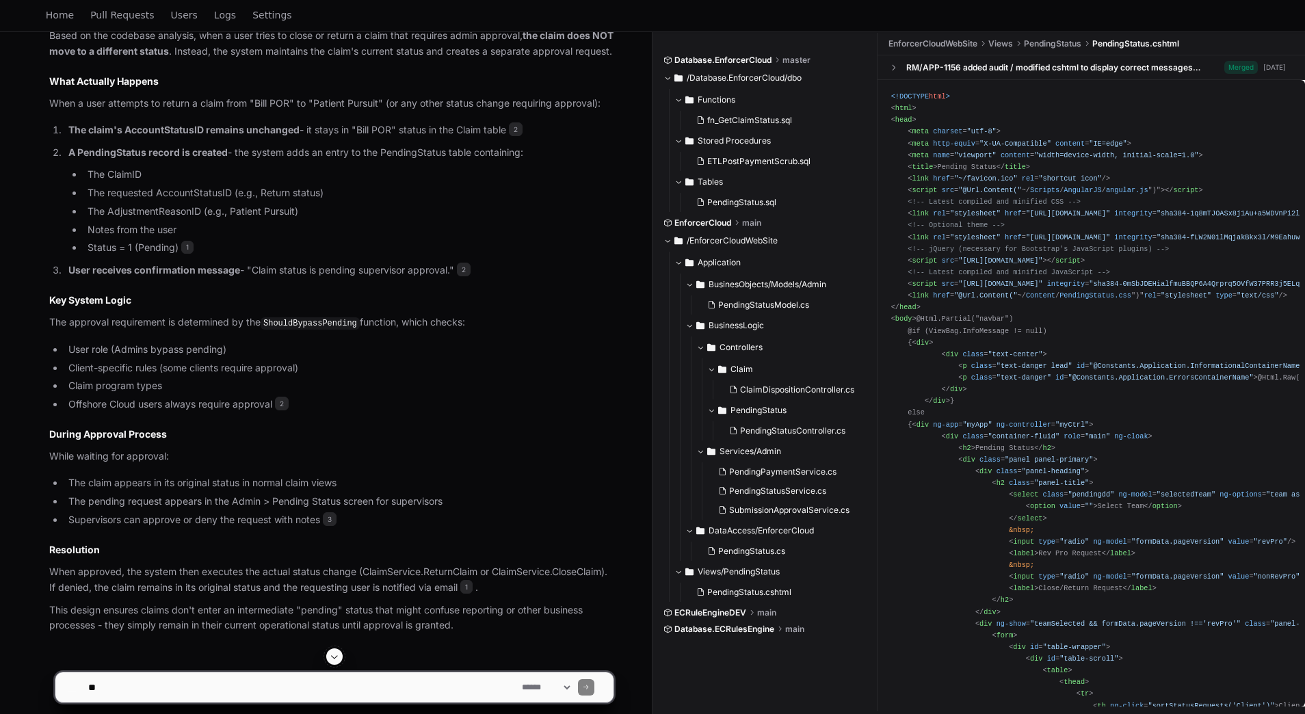
scroll to position [676, 0]
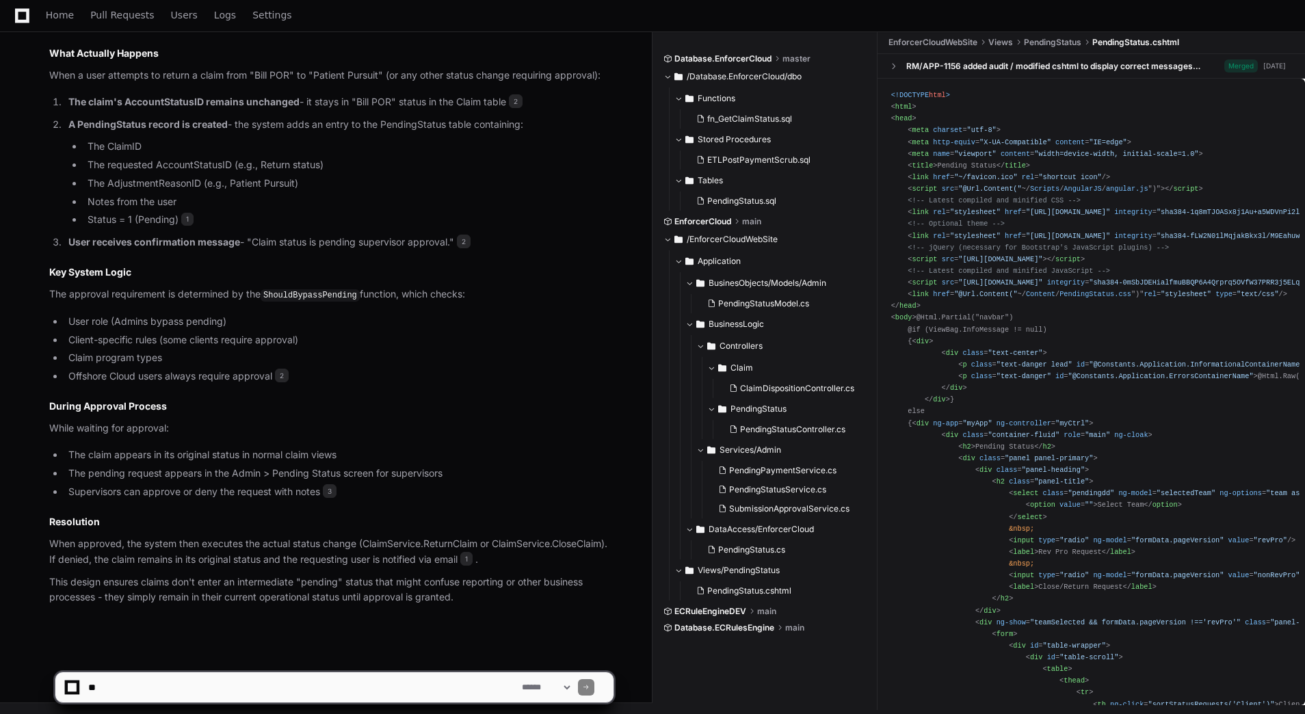
click at [144, 682] on textarea at bounding box center [303, 687] width 434 height 30
paste textarea "**********"
type textarea "**********"
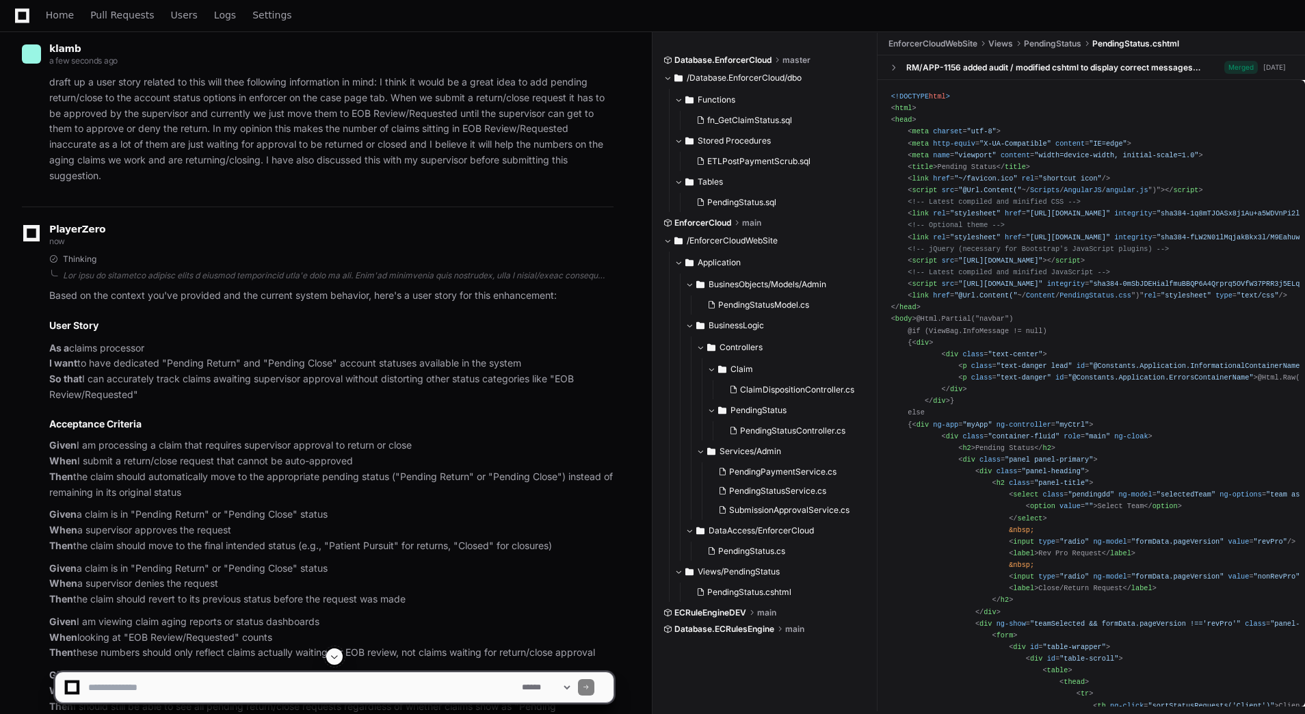
scroll to position [1196, 0]
